Goal: Task Accomplishment & Management: Complete application form

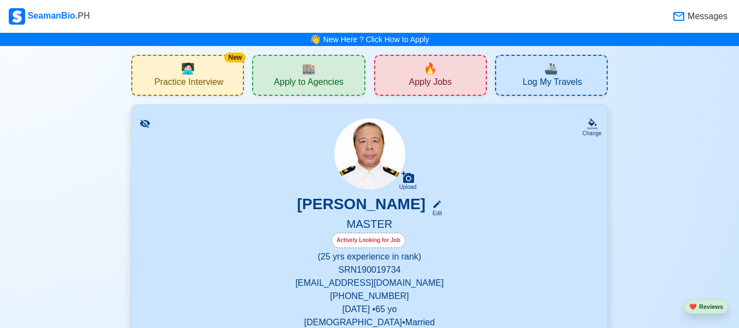
click at [446, 80] on span "Apply Jobs" at bounding box center [430, 84] width 43 height 14
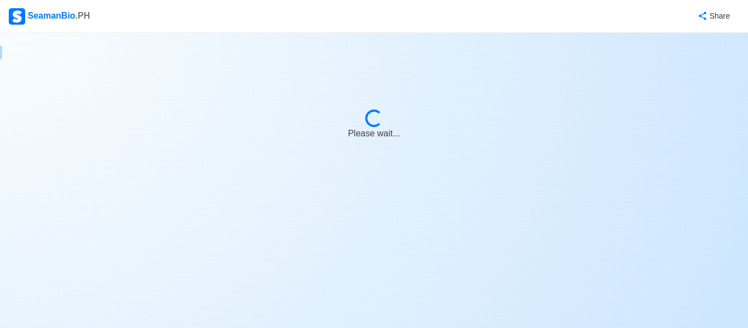
click at [446, 80] on body "SeamanBio .PH Share Loading... Please wait..." at bounding box center [374, 164] width 748 height 328
select select "Master"
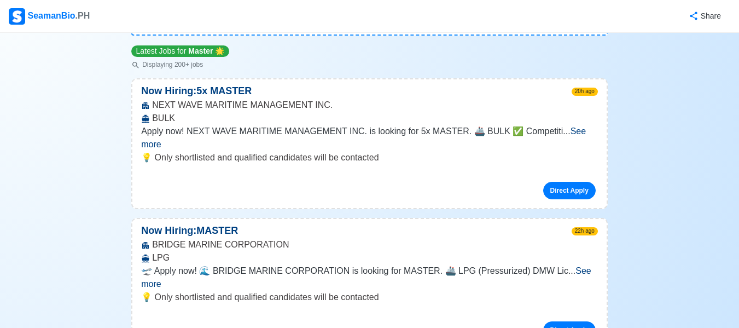
scroll to position [146, 0]
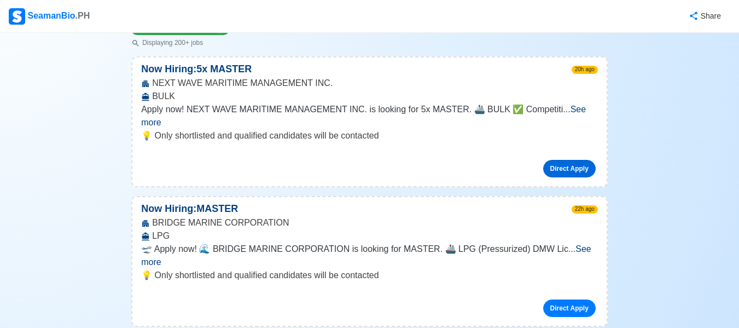
click at [577, 160] on link "Direct Apply" at bounding box center [569, 169] width 53 height 18
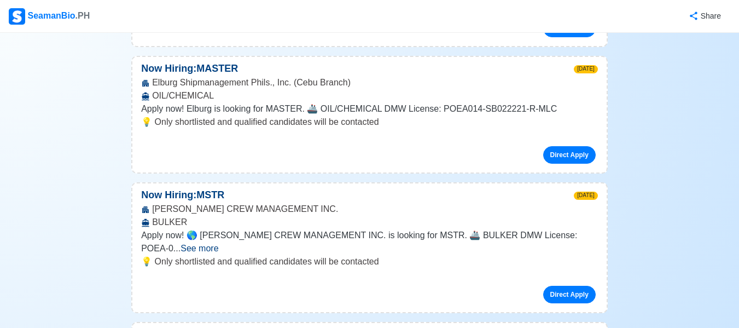
scroll to position [1789, 0]
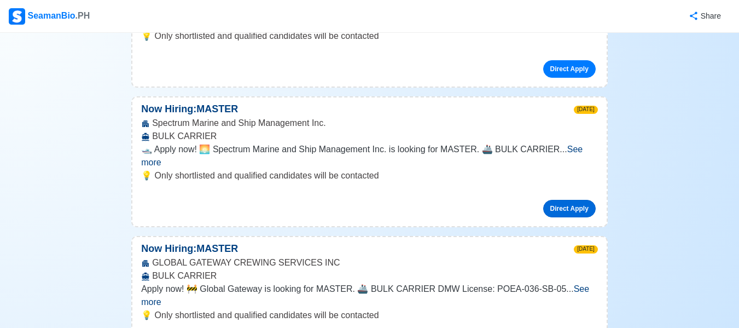
scroll to position [2029, 0]
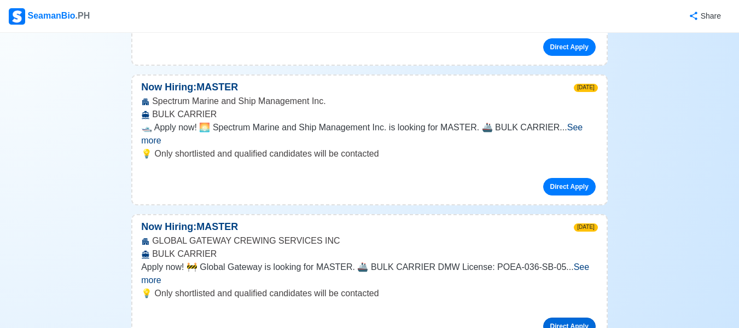
click at [567, 317] on link "Direct Apply" at bounding box center [569, 326] width 53 height 18
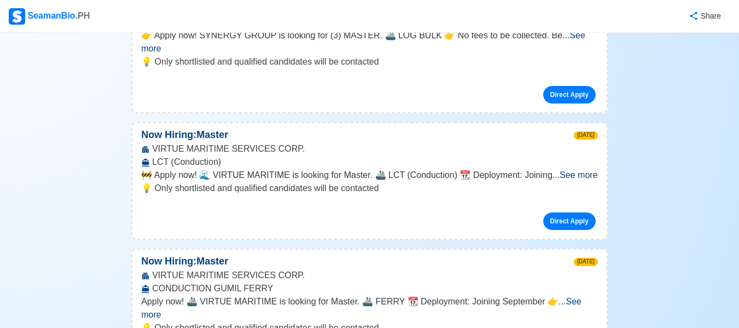
scroll to position [0, 0]
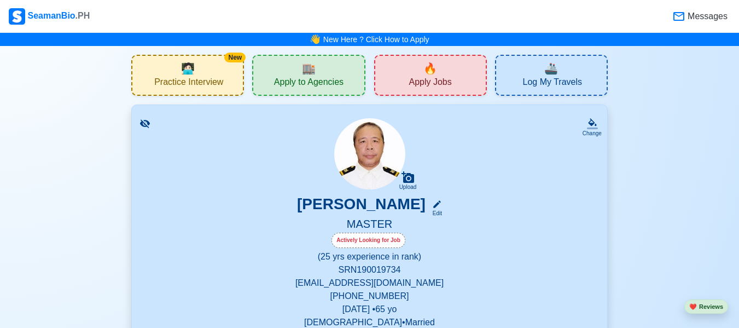
click at [324, 87] on span "Apply to Agencies" at bounding box center [309, 84] width 70 height 14
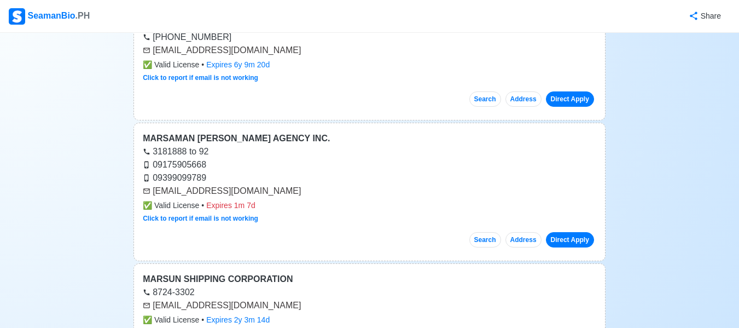
scroll to position [14915, 0]
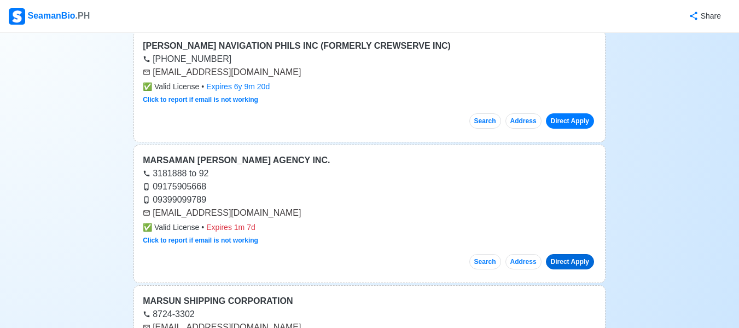
click at [571, 254] on link "Direct Apply" at bounding box center [570, 261] width 48 height 15
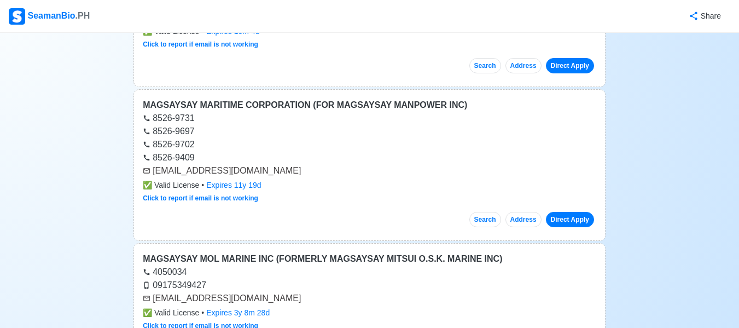
scroll to position [13565, 0]
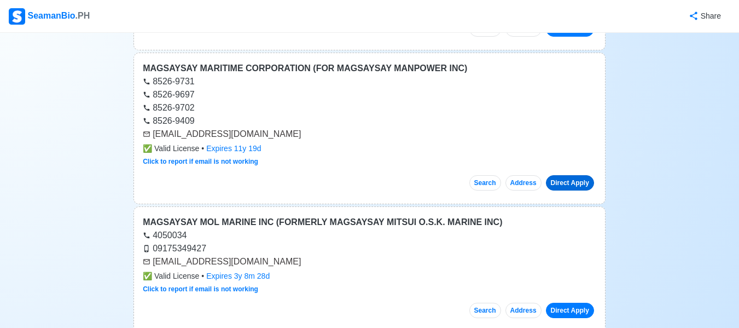
click at [567, 175] on link "Direct Apply" at bounding box center [570, 182] width 48 height 15
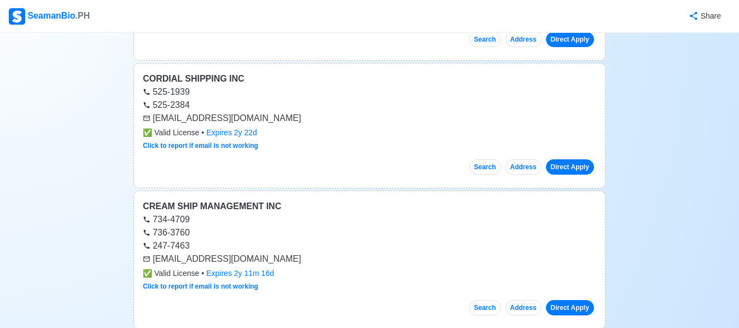
scroll to position [0, 0]
